Goal: Navigation & Orientation: Find specific page/section

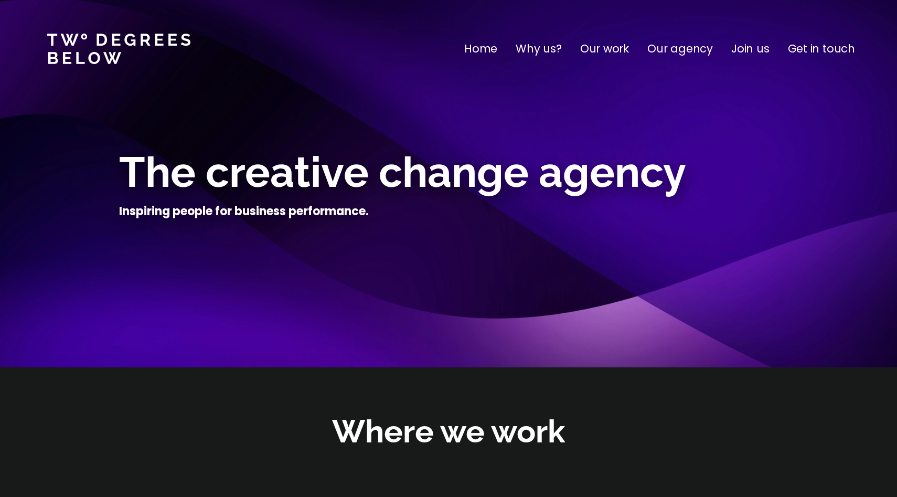
click at [493, 46] on p "Home" at bounding box center [480, 48] width 33 height 17
click at [547, 48] on p "Why us?" at bounding box center [539, 48] width 46 height 17
click at [611, 52] on p "Our work" at bounding box center [604, 48] width 49 height 17
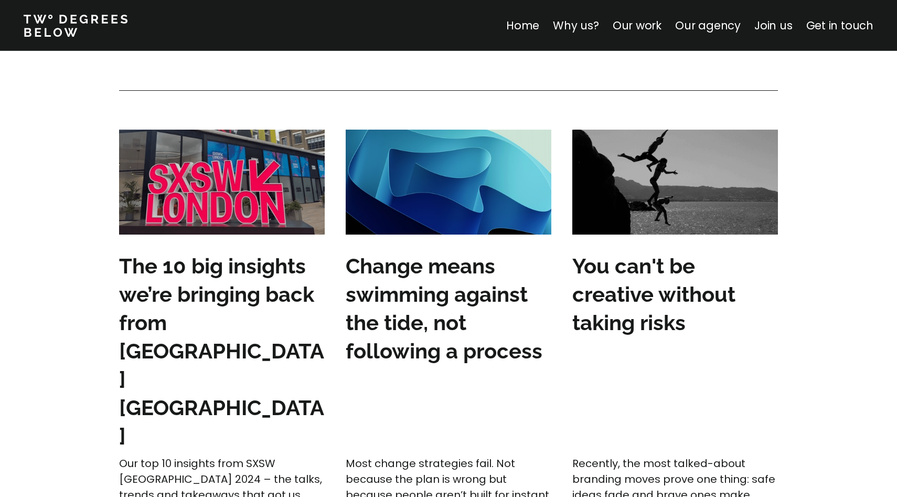
scroll to position [3128, 0]
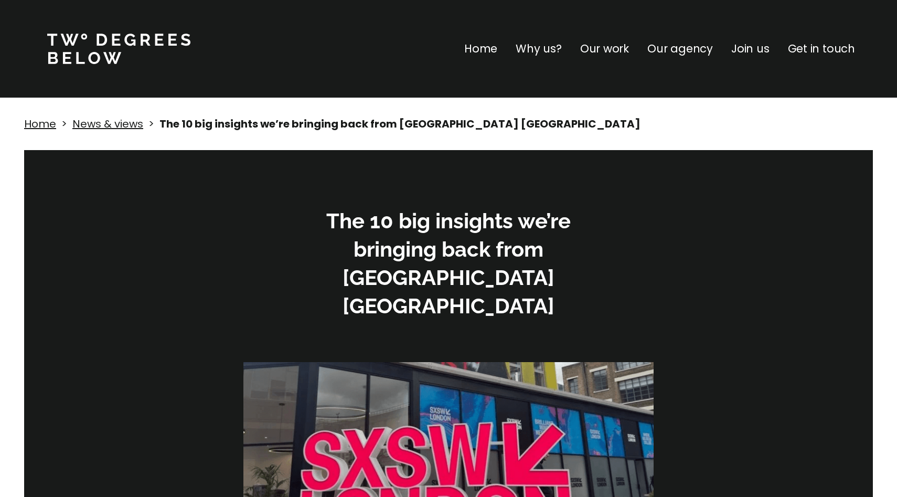
click at [111, 132] on div "Home > News & views > The 10 big insights we’re bringing back from [GEOGRAPHIC_…" at bounding box center [448, 124] width 897 height 52
click at [112, 129] on link "News & views" at bounding box center [107, 123] width 71 height 15
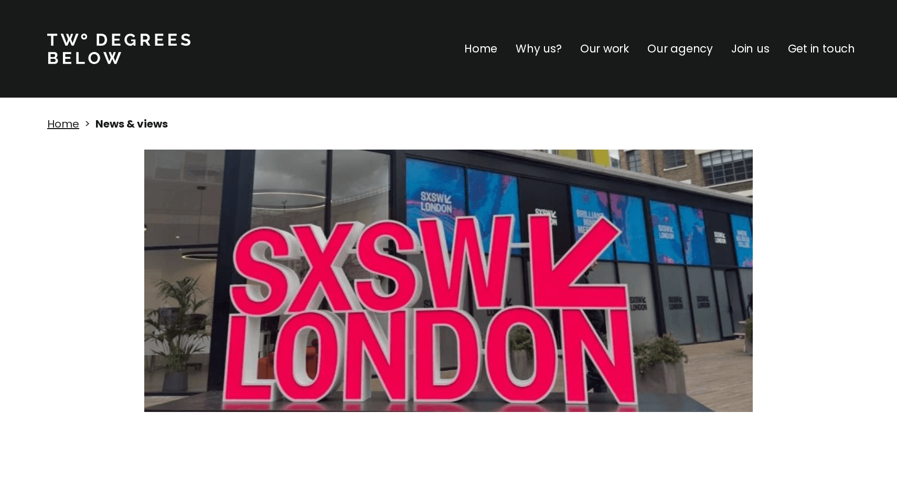
click at [483, 48] on p "Home" at bounding box center [480, 48] width 33 height 17
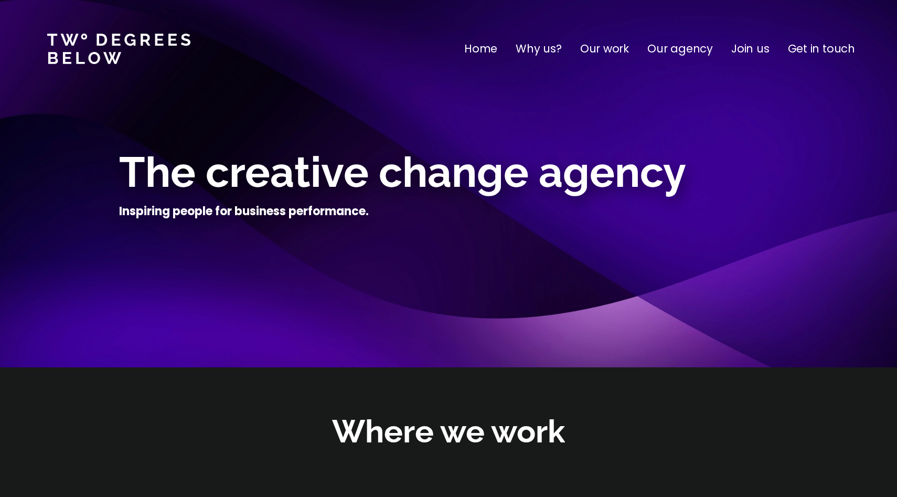
click at [479, 46] on p "Home" at bounding box center [480, 48] width 33 height 17
